Goal: Information Seeking & Learning: Learn about a topic

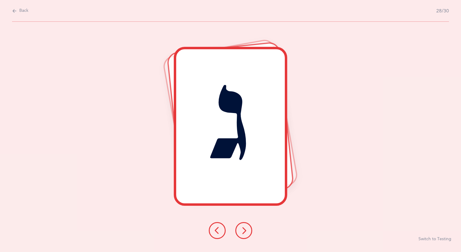
click at [19, 9] on span "Back" at bounding box center [23, 11] width 9 height 6
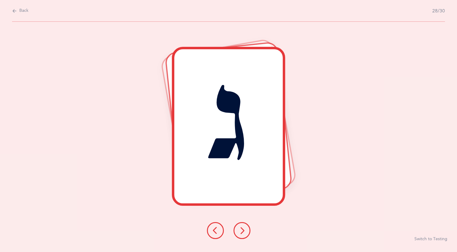
select select "3"
select select "single"
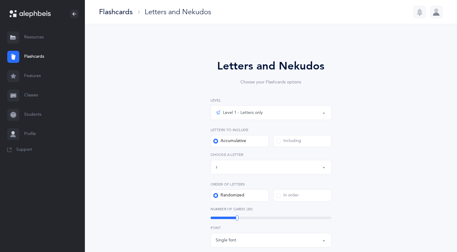
click at [52, 50] on link "Flashcards" at bounding box center [42, 56] width 84 height 19
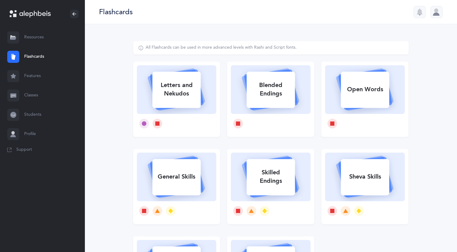
click at [198, 98] on div "Letters and Nekudos" at bounding box center [176, 89] width 48 height 24
select select "3"
select select "single"
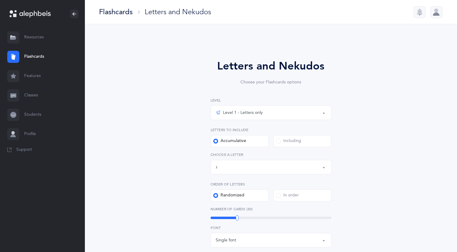
scroll to position [23, 0]
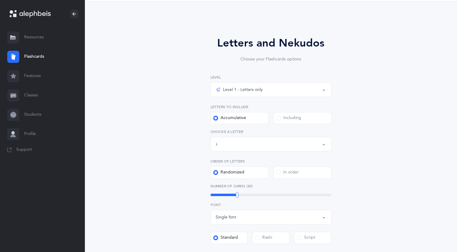
click at [228, 89] on div "Level 1 - Letters only" at bounding box center [238, 89] width 47 height 7
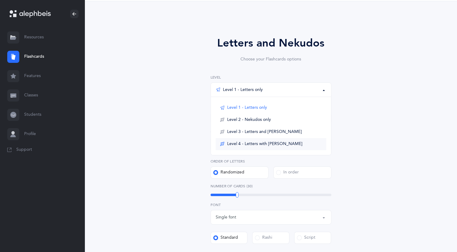
click at [231, 139] on link "Level 4 - Letters with [PERSON_NAME]" at bounding box center [270, 144] width 110 height 12
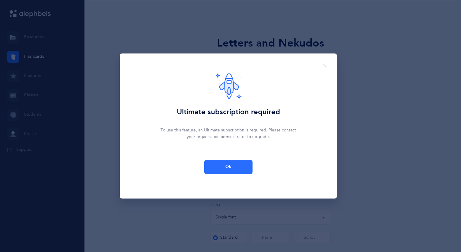
click at [231, 139] on div "To use this feature, an Ultimate subscription is required. Please contact your …" at bounding box center [228, 133] width 139 height 13
click at [228, 154] on div "Ultimate subscription required To use this feature, an Ultimate subscription is…" at bounding box center [228, 125] width 217 height 145
click at [226, 165] on span "Ok" at bounding box center [228, 167] width 6 height 6
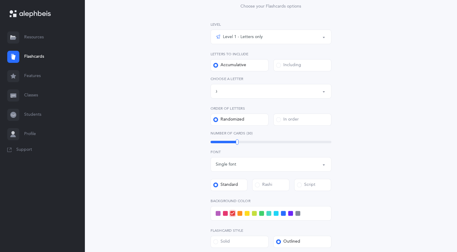
scroll to position [78, 0]
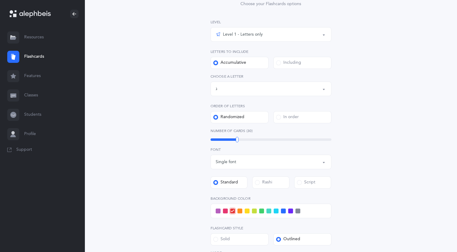
click at [254, 87] on div "Letters up until: ג" at bounding box center [270, 89] width 110 height 10
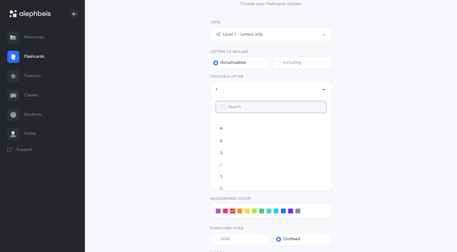
scroll to position [6, 0]
click at [267, 43] on div "Level 1 - Letters only Level 2 - Nekudos only Level 3 - Letters and Nekudos Lev…" at bounding box center [270, 71] width 121 height 104
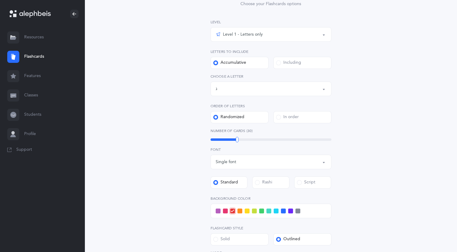
click at [272, 37] on div "Level 1 - Letters only" at bounding box center [270, 34] width 110 height 10
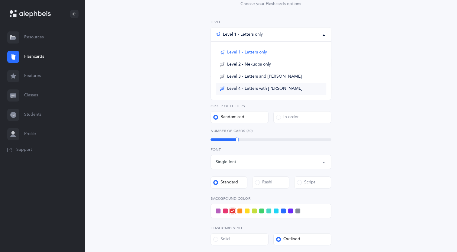
click at [256, 86] on span "Level 4 - Letters with [PERSON_NAME]" at bounding box center [264, 88] width 75 height 5
select select "1"
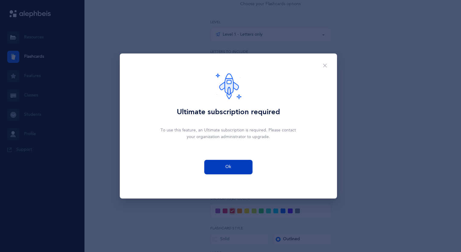
click at [228, 167] on span "Ok" at bounding box center [228, 167] width 6 height 6
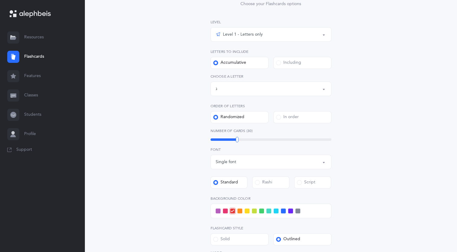
scroll to position [0, 0]
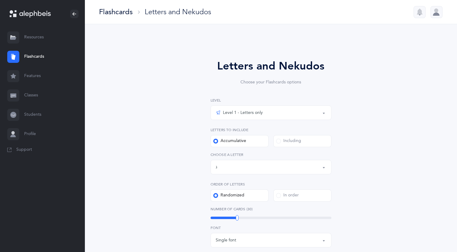
click at [132, 15] on div "Flashcards" at bounding box center [115, 12] width 33 height 10
